Goal: Transaction & Acquisition: Purchase product/service

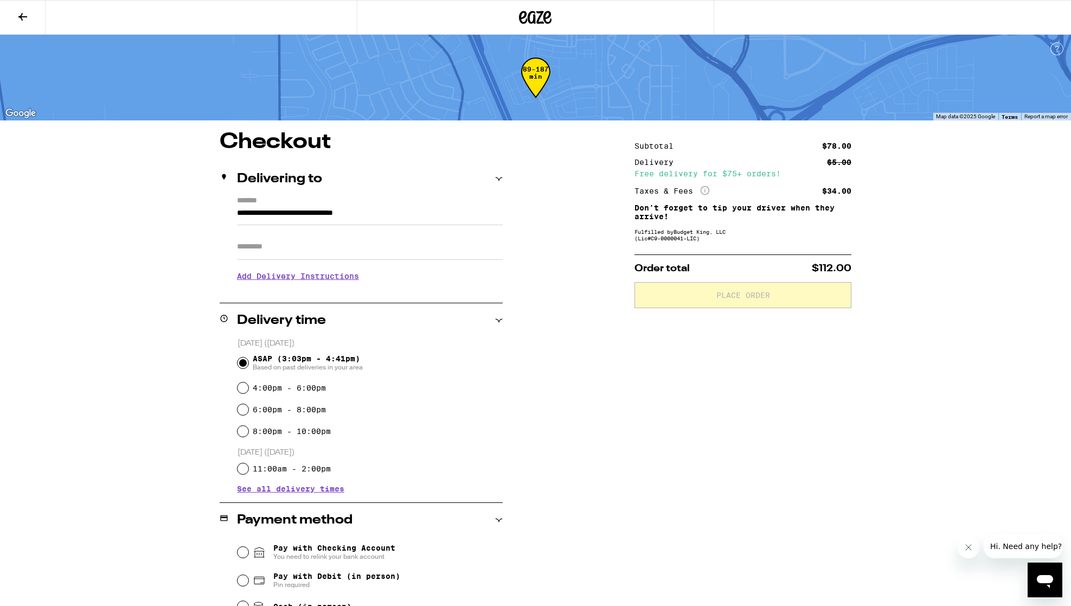
click at [527, 9] on icon at bounding box center [535, 18] width 33 height 20
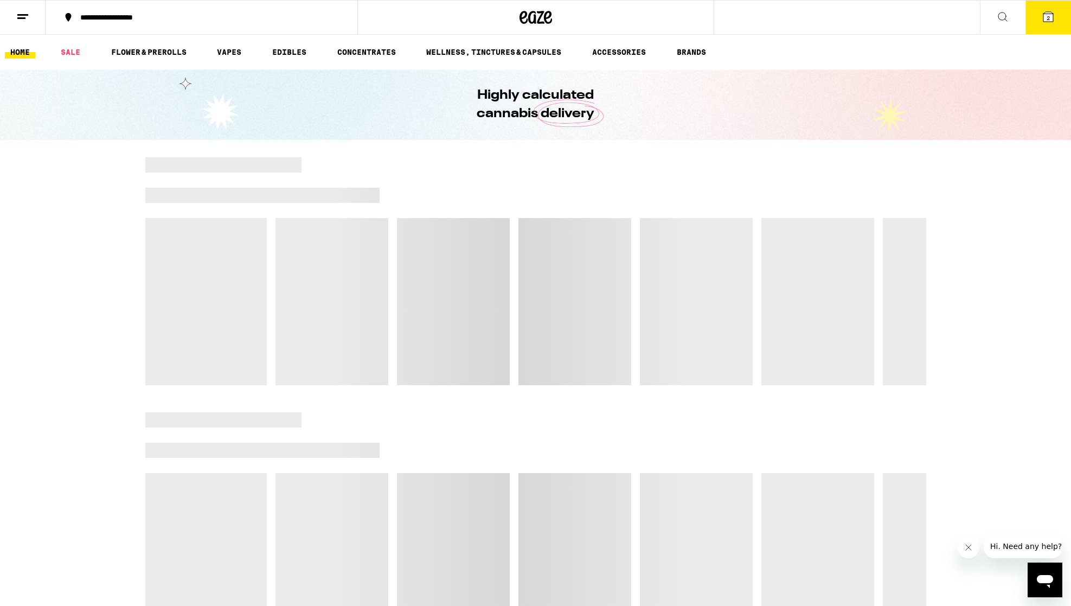
click at [1050, 24] on button "2" at bounding box center [1049, 18] width 46 height 34
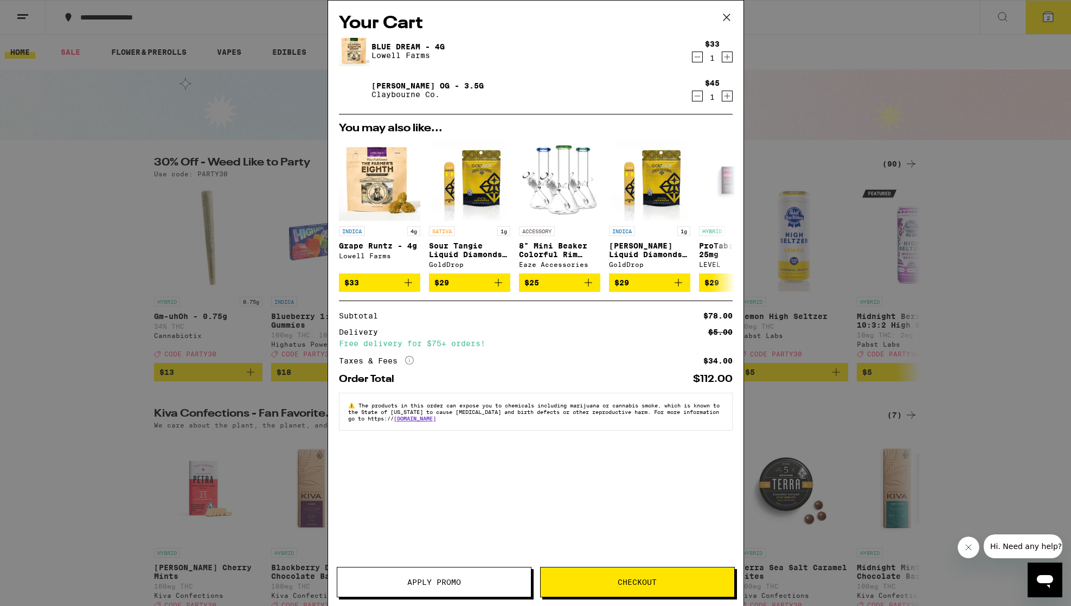
click at [722, 97] on icon "Increment" at bounding box center [727, 95] width 10 height 13
click at [696, 93] on icon "Decrement" at bounding box center [698, 95] width 10 height 13
click at [728, 60] on icon "Increment" at bounding box center [727, 56] width 10 height 13
click at [622, 574] on button "Checkout" at bounding box center [637, 582] width 195 height 30
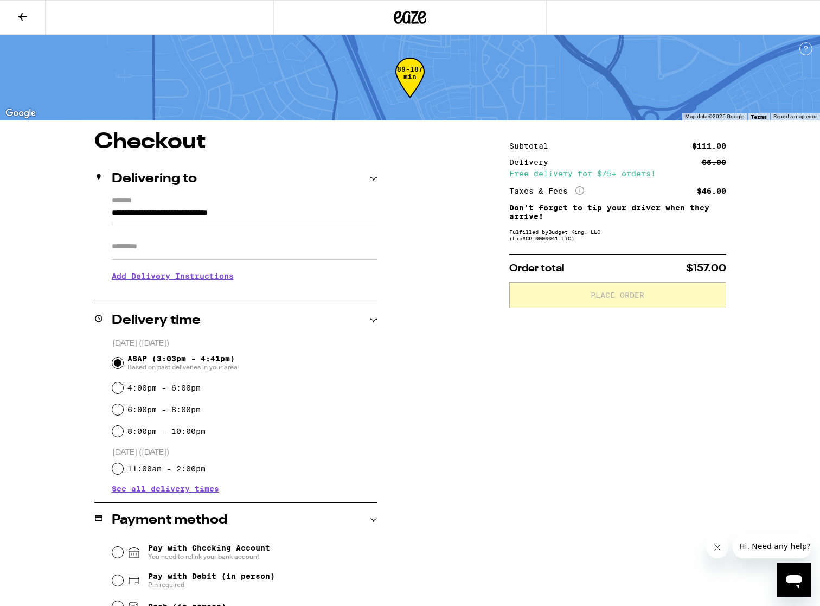
click at [177, 574] on span "Pay with Debit (in person)" at bounding box center [211, 576] width 127 height 9
click at [123, 575] on input "Pay with Debit (in person) Pin required" at bounding box center [117, 580] width 11 height 11
radio input "true"
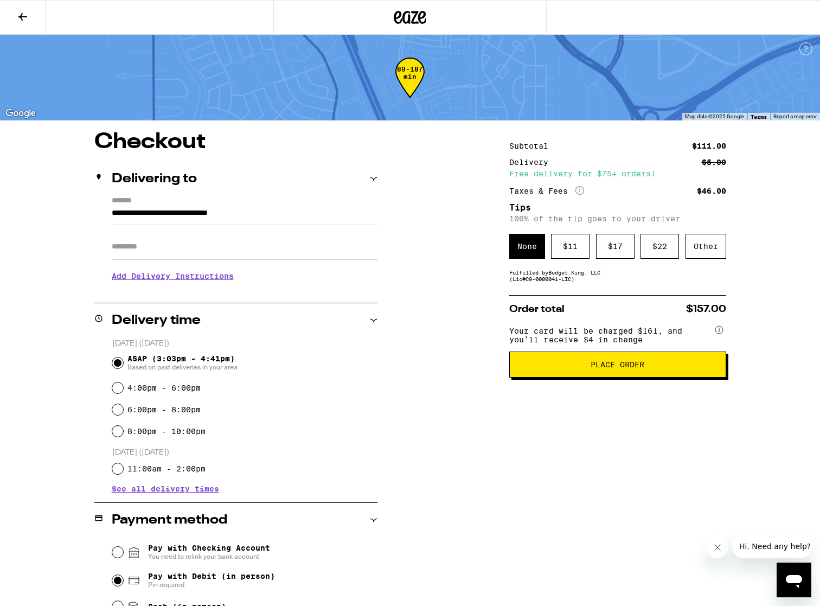
click at [577, 368] on span "Place Order" at bounding box center [617, 365] width 198 height 8
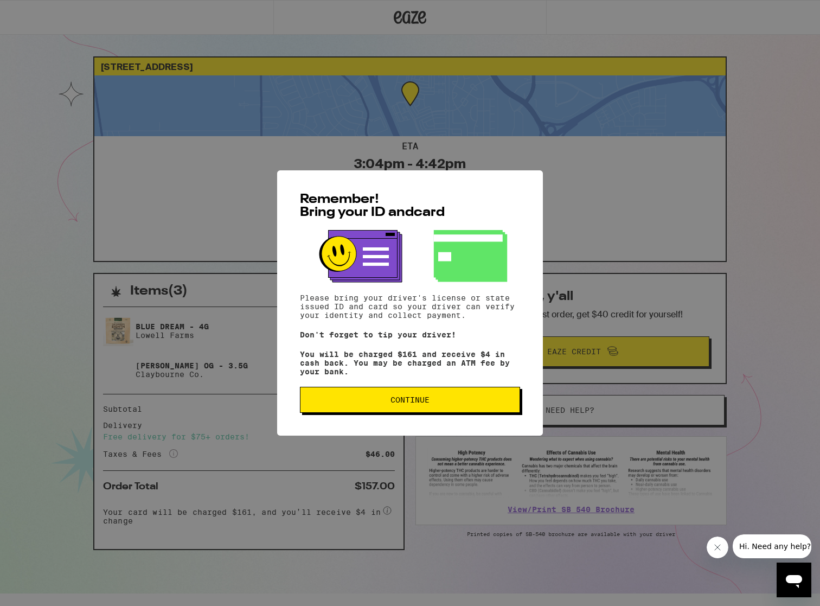
click at [500, 411] on button "Continue" at bounding box center [410, 400] width 220 height 26
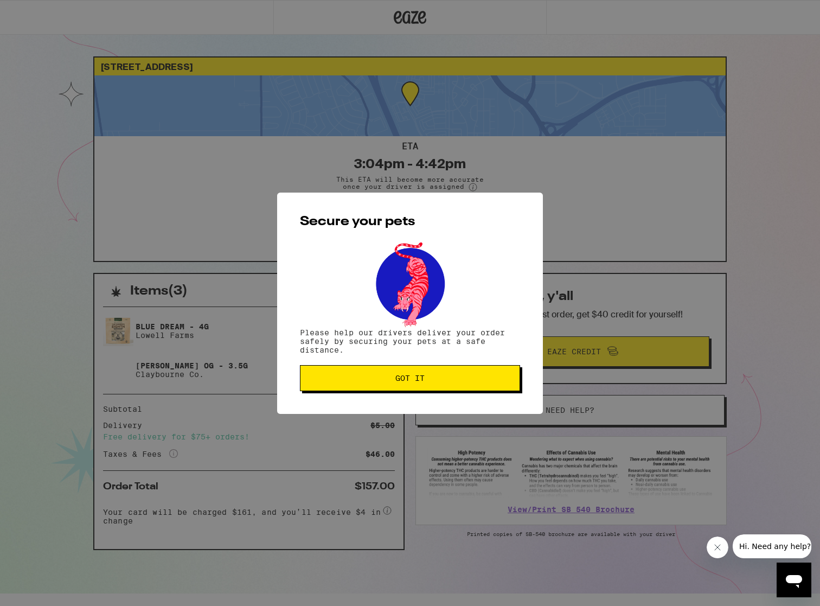
click at [489, 375] on button "Got it" at bounding box center [410, 378] width 220 height 26
